Goal: Task Accomplishment & Management: Use online tool/utility

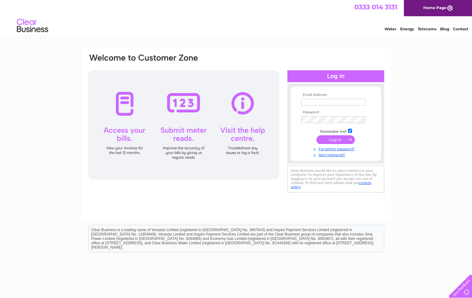
type input "invoices@storagevault.com"
click at [346, 138] on input "submit" at bounding box center [335, 139] width 38 height 9
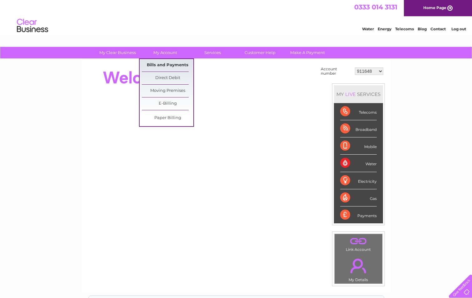
click at [164, 64] on link "Bills and Payments" at bounding box center [168, 65] width 52 height 12
click at [163, 67] on link "Bills and Payments" at bounding box center [168, 65] width 52 height 12
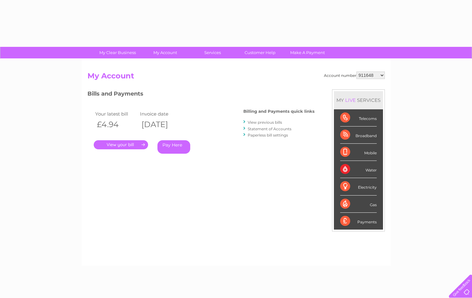
click at [368, 76] on select "911648 975946 979041 980046 990352 990353 990356 990361 997232 1080773 1081707 …" at bounding box center [370, 74] width 28 height 7
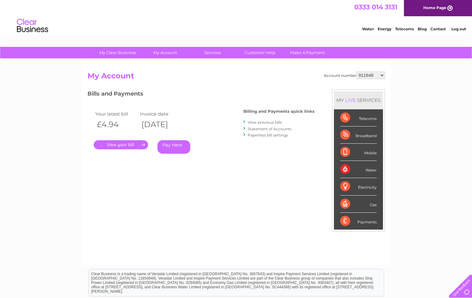
select select "30308608"
click at [356, 71] on select "911648 975946 979041 980046 990352 990353 990356 990361 997232 1080773 1081707 …" at bounding box center [370, 74] width 28 height 7
click at [257, 123] on link "View previous bills" at bounding box center [265, 122] width 34 height 5
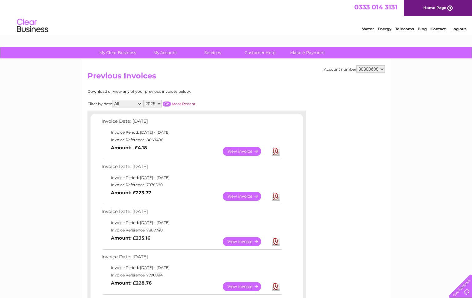
click at [275, 152] on link "Download" at bounding box center [276, 151] width 8 height 9
click at [249, 151] on link "View" at bounding box center [246, 151] width 46 height 9
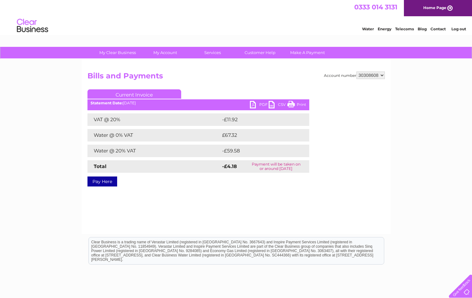
click at [254, 105] on link "PDF" at bounding box center [259, 105] width 19 height 9
click at [259, 104] on link "PDF" at bounding box center [259, 105] width 19 height 9
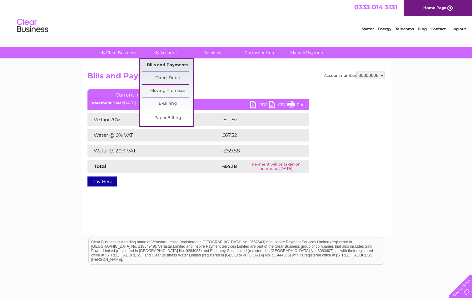
click at [175, 66] on link "Bills and Payments" at bounding box center [168, 65] width 52 height 12
click at [177, 65] on link "Bills and Payments" at bounding box center [168, 65] width 52 height 12
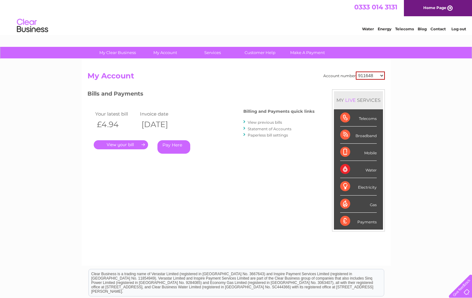
click at [258, 131] on li "Statement of Accounts" at bounding box center [278, 129] width 71 height 6
click at [247, 129] on li "Statement of Accounts" at bounding box center [278, 129] width 71 height 6
click at [271, 130] on link "Statement of Accounts" at bounding box center [270, 128] width 44 height 5
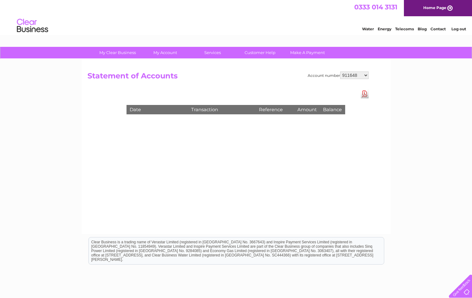
click at [360, 77] on select "911648 975946 979041 980046 990352 990353 990356 990361 997232 1080773 1081707 …" at bounding box center [354, 74] width 28 height 7
select select "30308608"
click at [340, 71] on select "911648 975946 979041 980046 990352 990353 990356 990361 997232 1080773 1081707 …" at bounding box center [354, 74] width 28 height 7
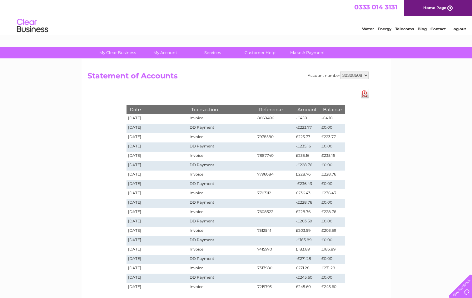
click at [245, 135] on td "Invoice" at bounding box center [221, 137] width 67 height 9
click at [347, 74] on select "911648 975946 979041 980046 990352 990353 990356 990361 997232 1080773 1081707 …" at bounding box center [354, 74] width 28 height 7
select select "30308352"
click at [340, 71] on select "911648 975946 979041 980046 990352 990353 990356 990361 997232 1080773 1081707 …" at bounding box center [354, 74] width 28 height 7
click at [124, 72] on h2 "Statement of Accounts" at bounding box center [227, 77] width 281 height 12
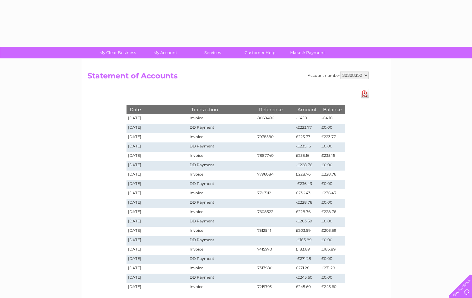
select select "30308352"
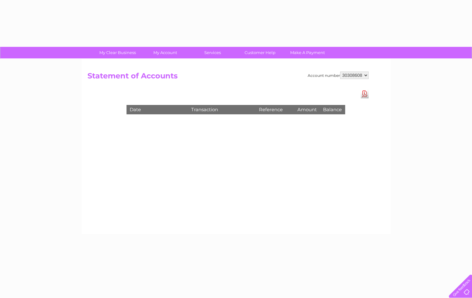
select select "30308608"
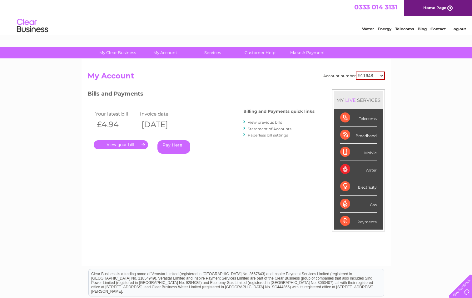
click at [252, 122] on link "View previous bills" at bounding box center [265, 122] width 34 height 5
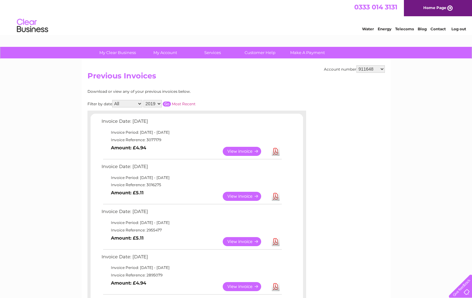
click at [373, 70] on select "911648 975946 979041 980046 990352 990353 990356 990361 997232 1080773 1081707 …" at bounding box center [370, 68] width 28 height 7
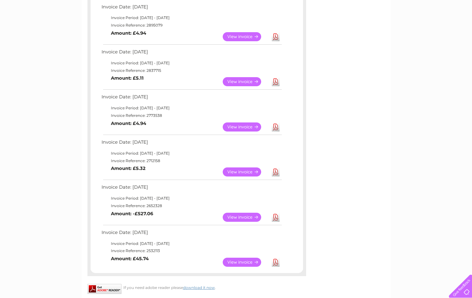
scroll to position [31, 0]
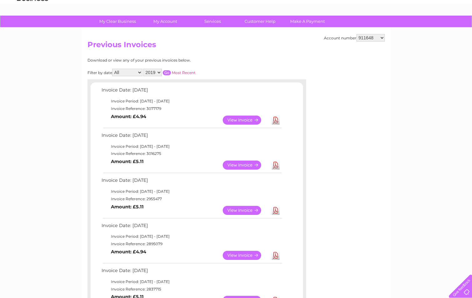
click at [372, 36] on select "911648 975946 979041 980046 990352 990353 990356 990361 997232 1080773 1081707 …" at bounding box center [370, 37] width 28 height 7
select select "30308608"
click at [356, 34] on select "911648 975946 979041 980046 990352 990353 990356 990361 997232 1080773 1081707 …" at bounding box center [370, 37] width 28 height 7
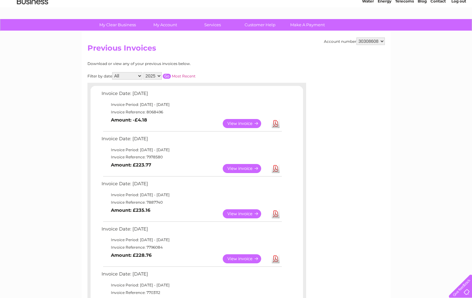
scroll to position [31, 0]
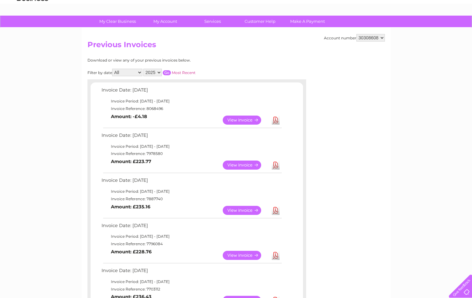
click at [275, 121] on link "Download" at bounding box center [276, 120] width 8 height 9
click at [370, 39] on select "911648 975946 979041 980046 990352 990353 990356 990361 997232 1080773 1081707 …" at bounding box center [370, 37] width 28 height 7
select select "30308352"
click at [356, 34] on select "911648 975946 979041 980046 990352 990353 990356 990361 997232 1080773 1081707 …" at bounding box center [370, 37] width 28 height 7
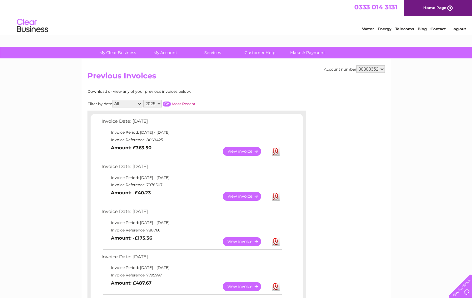
scroll to position [31, 0]
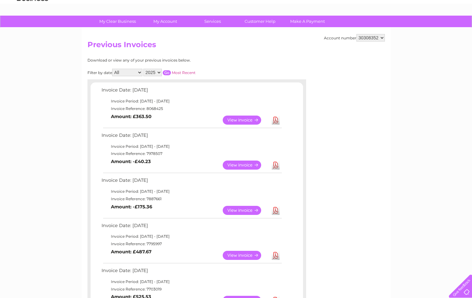
click at [277, 209] on link "Download" at bounding box center [276, 210] width 8 height 9
click at [273, 122] on link "Download" at bounding box center [276, 120] width 8 height 9
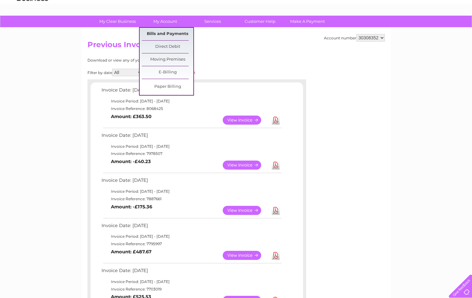
click at [176, 34] on link "Bills and Payments" at bounding box center [168, 34] width 52 height 12
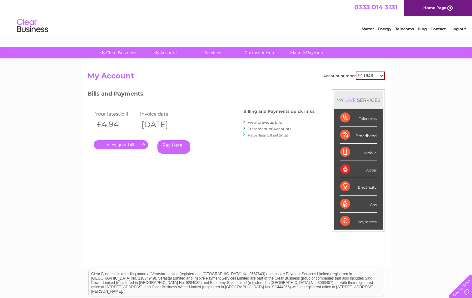
click at [253, 130] on link "Statement of Accounts" at bounding box center [270, 128] width 44 height 5
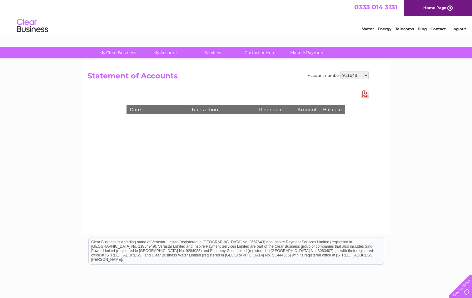
click at [356, 77] on select "911648 975946 979041 980046 990352 990353 990356 990361 997232 1080773 1081707 …" at bounding box center [354, 74] width 28 height 7
click at [363, 75] on select "911648 975946 979041 980046 990352 990353 990356 990361 997232 1080773 1081707 …" at bounding box center [354, 74] width 28 height 7
select select "30308608"
click at [340, 71] on select "911648 975946 979041 980046 990352 990353 990356 990361 997232 1080773 1081707 …" at bounding box center [354, 74] width 28 height 7
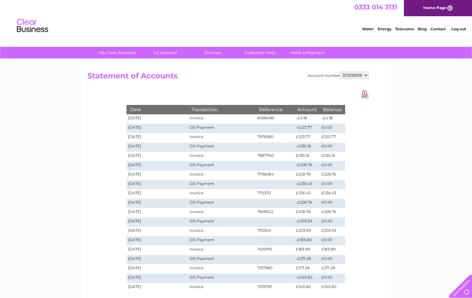
click at [356, 77] on select "911648 975946 979041 980046 990352 990353 990356 990361 997232 1080773 1081707 …" at bounding box center [354, 74] width 28 height 7
select select "30308352"
click at [340, 71] on select "911648 975946 979041 980046 990352 990353 990356 990361 997232 1080773 1081707 …" at bounding box center [354, 74] width 28 height 7
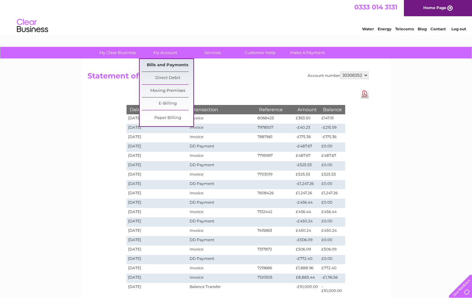
click at [167, 67] on link "Bills and Payments" at bounding box center [168, 65] width 52 height 12
click at [175, 66] on link "Bills and Payments" at bounding box center [168, 65] width 52 height 12
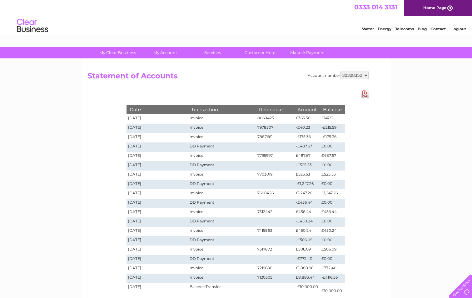
click at [352, 75] on select "911648 975946 979041 980046 990352 990353 990356 990361 997232 1080773 1081707 …" at bounding box center [354, 74] width 28 height 7
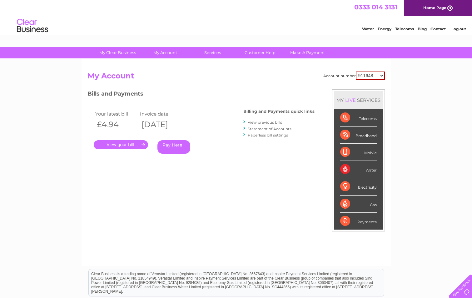
click at [369, 74] on select "911648 975946 979041 980046 990352 990353 990356 990361 997232 1080773 1081707 …" at bounding box center [370, 75] width 29 height 8
click at [373, 76] on select "911648 975946 979041 980046 990352 990353 990356 990361 997232 1080773 1081707 …" at bounding box center [370, 75] width 29 height 8
select select "30308352"
click at [356, 71] on select "911648 975946 979041 980046 990352 990353 990356 990361 997232 1080773 1081707 …" at bounding box center [370, 75] width 29 height 8
click at [271, 122] on link "View previous bills" at bounding box center [265, 122] width 34 height 5
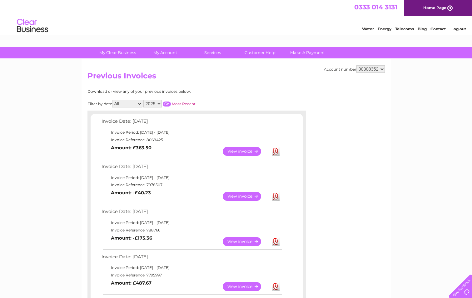
click at [245, 198] on link "View" at bounding box center [246, 196] width 46 height 9
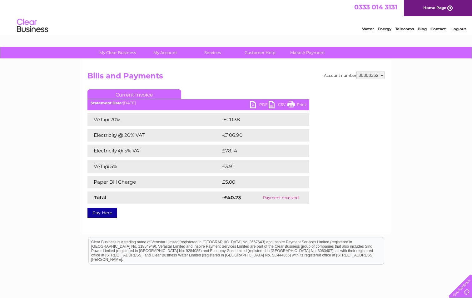
click at [262, 106] on link "PDF" at bounding box center [259, 105] width 19 height 9
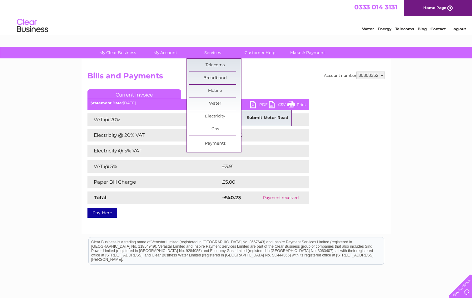
click at [265, 117] on link "Submit Meter Read" at bounding box center [268, 118] width 52 height 12
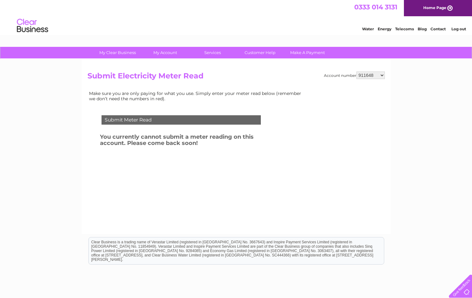
click at [377, 75] on select "911648 975946 979041 980046 990352 990353 990356 990361 997232 1080773 1081707 …" at bounding box center [370, 74] width 28 height 7
select select "30308352"
click at [356, 71] on select "911648 975946 979041 980046 990352 990353 990356 990361 997232 1080773 1081707 …" at bounding box center [370, 74] width 28 height 7
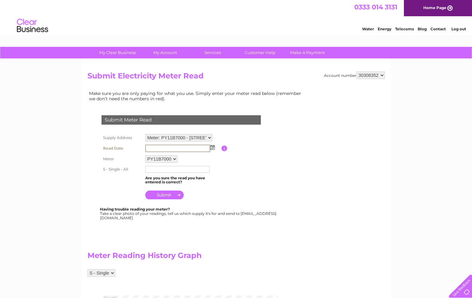
click at [197, 146] on input "text" at bounding box center [177, 148] width 65 height 7
click at [211, 148] on img at bounding box center [211, 147] width 5 height 5
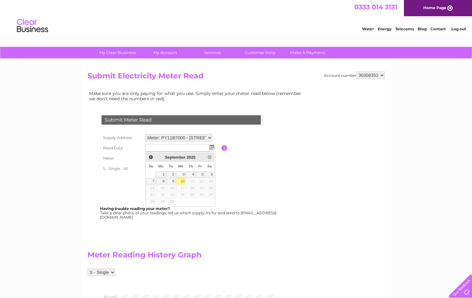
click at [211, 148] on img at bounding box center [211, 147] width 5 height 5
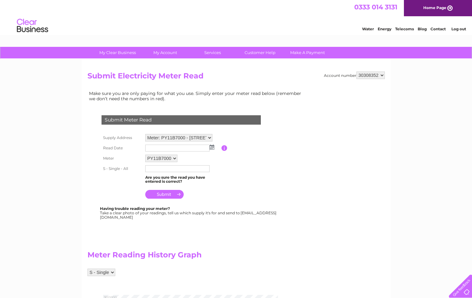
click at [211, 148] on img at bounding box center [211, 147] width 5 height 5
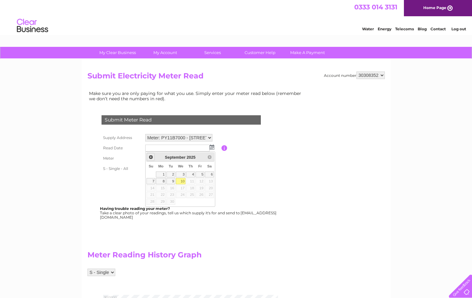
click at [150, 158] on span "Prev" at bounding box center [150, 157] width 5 height 5
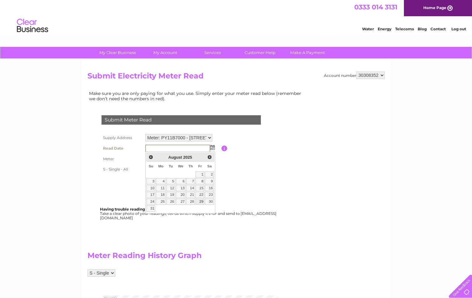
click at [203, 202] on link "29" at bounding box center [199, 202] width 9 height 6
type input "[DATE]"
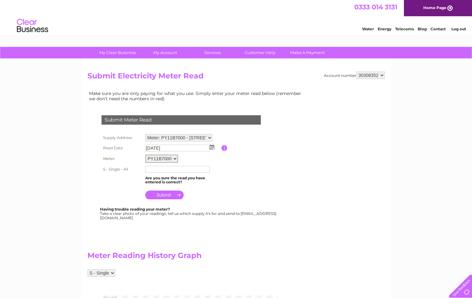
click at [167, 157] on select "PY11B7000" at bounding box center [161, 159] width 33 height 8
click at [219, 157] on td "PY11B7000" at bounding box center [183, 158] width 78 height 11
click at [190, 167] on input "text" at bounding box center [177, 168] width 65 height 7
click at [253, 154] on table "Supply Address Meter: PY11B7000 - [STREET_ADDRESS] Read Date [DATE] Please ente…" at bounding box center [188, 166] width 177 height 68
click at [175, 170] on input "text" at bounding box center [177, 168] width 65 height 7
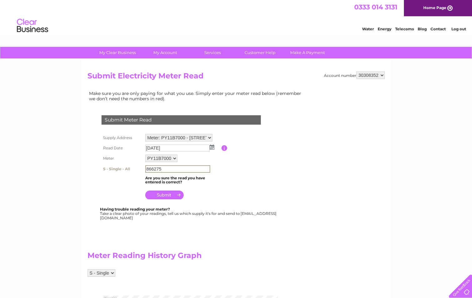
type input "866275"
click at [251, 187] on table "Supply Address Meter: PY11B7000 - [STREET_ADDRESS] Read Date [DATE] Please ente…" at bounding box center [188, 166] width 177 height 69
drag, startPoint x: 174, startPoint y: 195, endPoint x: 177, endPoint y: 219, distance: 23.5
click at [177, 219] on div "Submit Meter Read Supply Address Meter: PY11B7000 - 18 Colvilles Place, Kilbrid…" at bounding box center [182, 164] width 190 height 111
click at [162, 195] on input "submit" at bounding box center [164, 194] width 38 height 9
